Goal: Browse casually

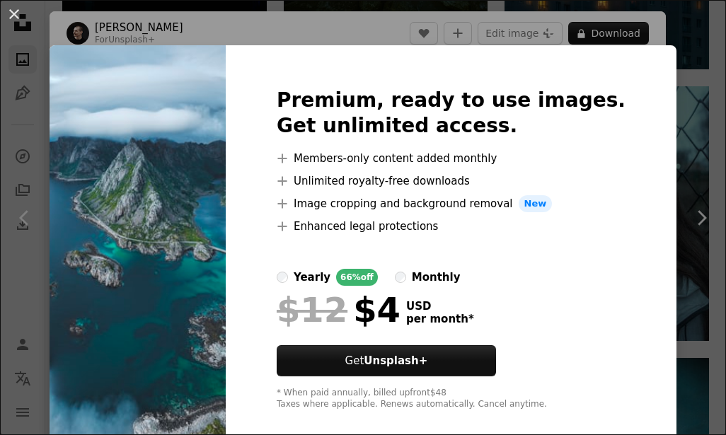
scroll to position [38, 0]
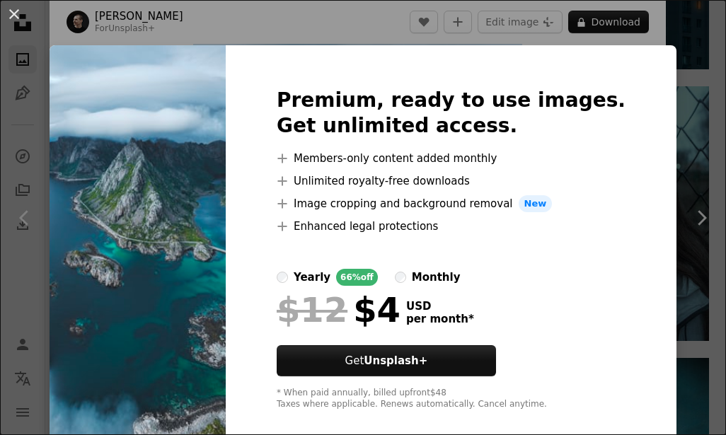
click at [203, 149] on img at bounding box center [138, 249] width 176 height 408
click at [17, 12] on button "An X shape" at bounding box center [14, 14] width 17 height 17
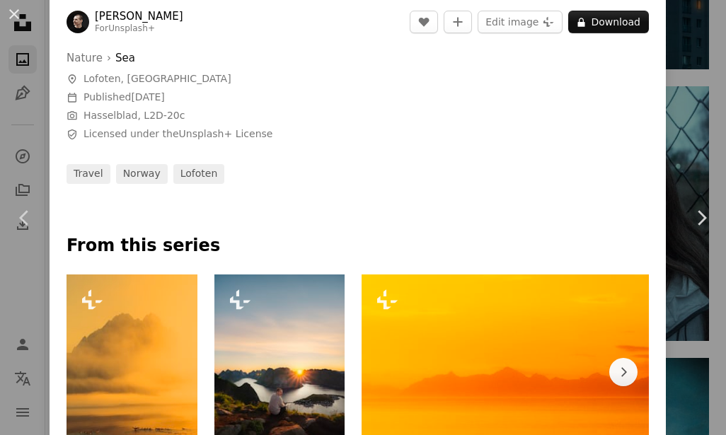
scroll to position [675, 0]
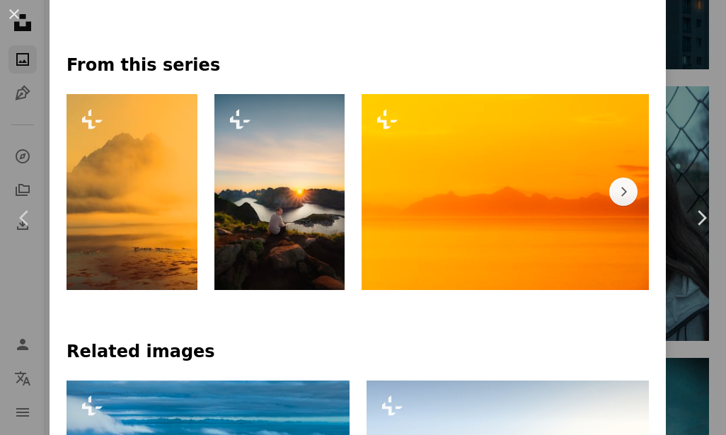
click at [268, 216] on img at bounding box center [279, 192] width 131 height 196
